Goal: Complete application form

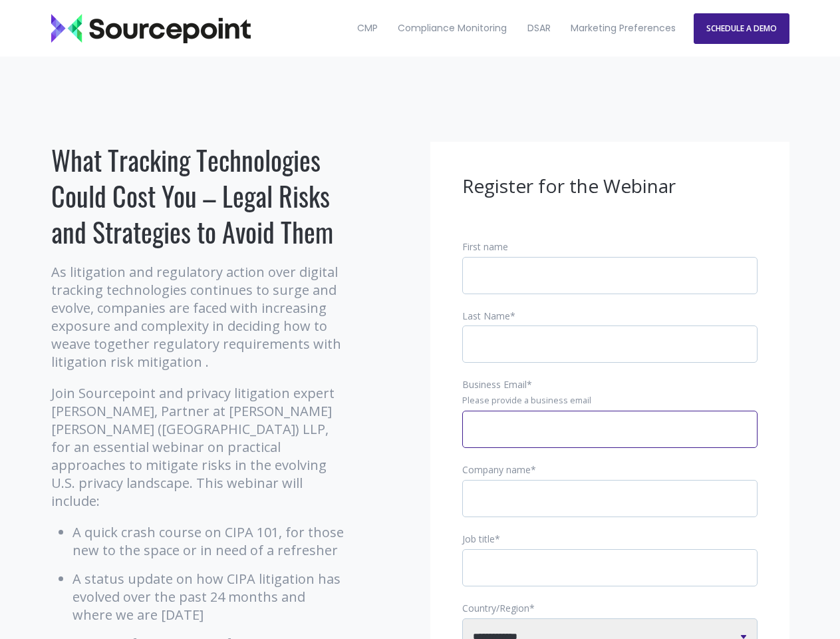
click at [610, 440] on input "Business Email *" at bounding box center [610, 429] width 295 height 37
